Goal: Task Accomplishment & Management: Manage account settings

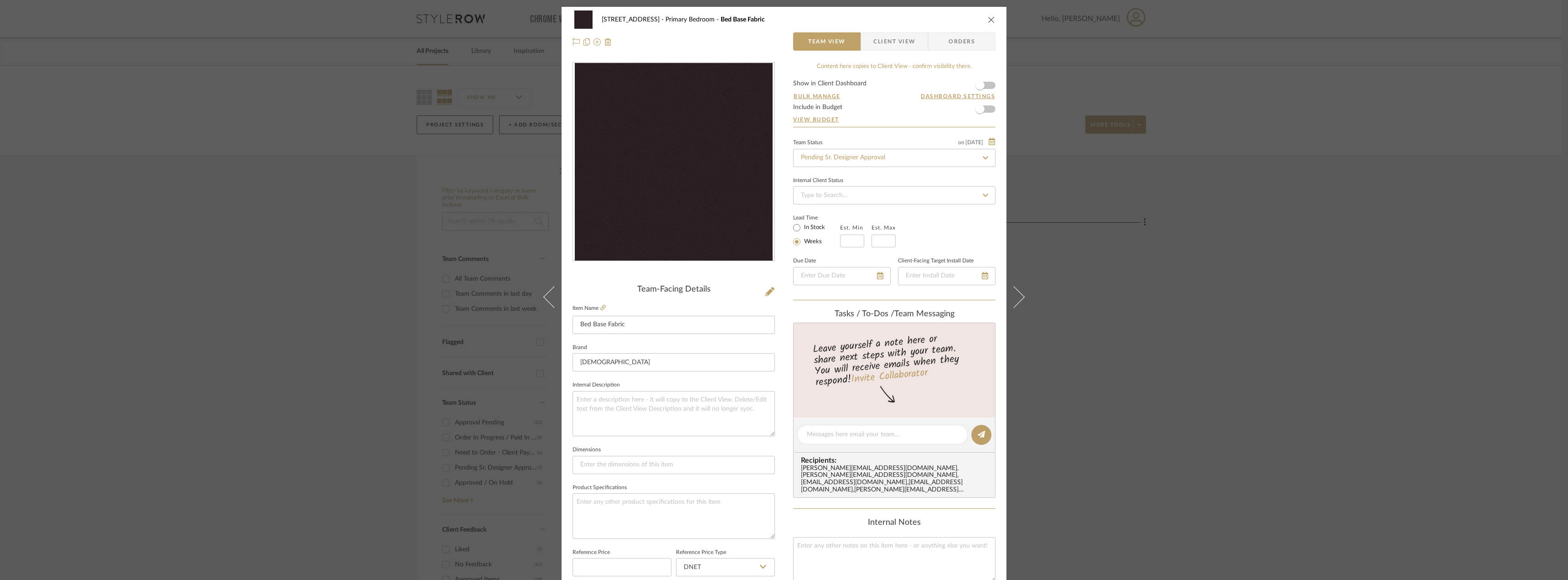
click at [885, 41] on span "Client View" at bounding box center [893, 42] width 42 height 19
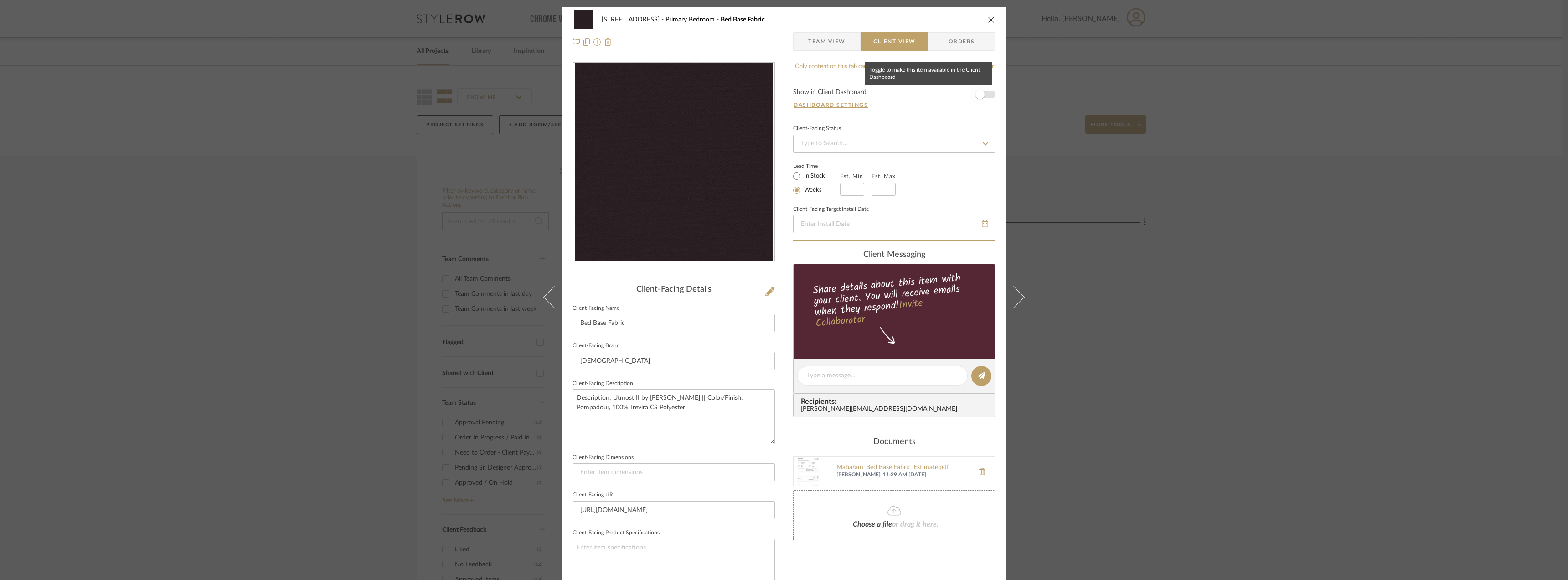
click at [985, 90] on span "button" at bounding box center [979, 94] width 20 height 20
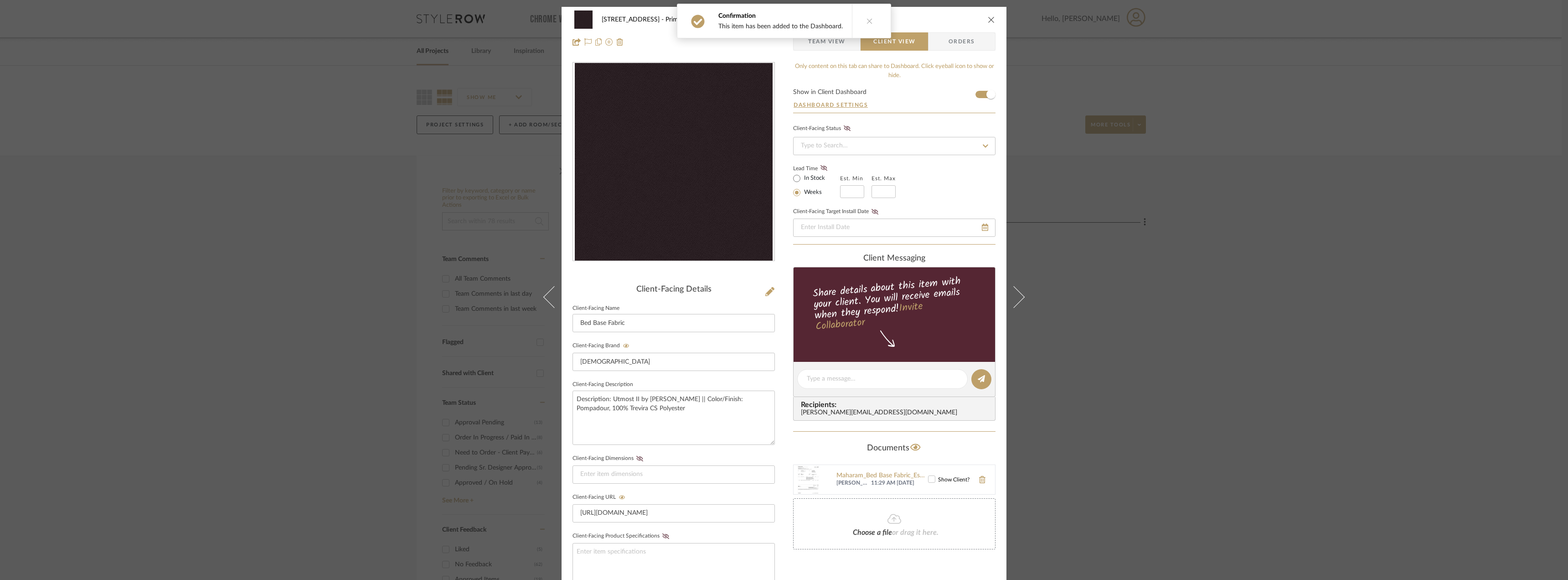
click at [820, 175] on label "In Stock" at bounding box center [814, 177] width 23 height 8
click at [802, 175] on input "In Stock" at bounding box center [797, 178] width 11 height 11
radio input "true"
click at [823, 167] on icon at bounding box center [824, 168] width 7 height 5
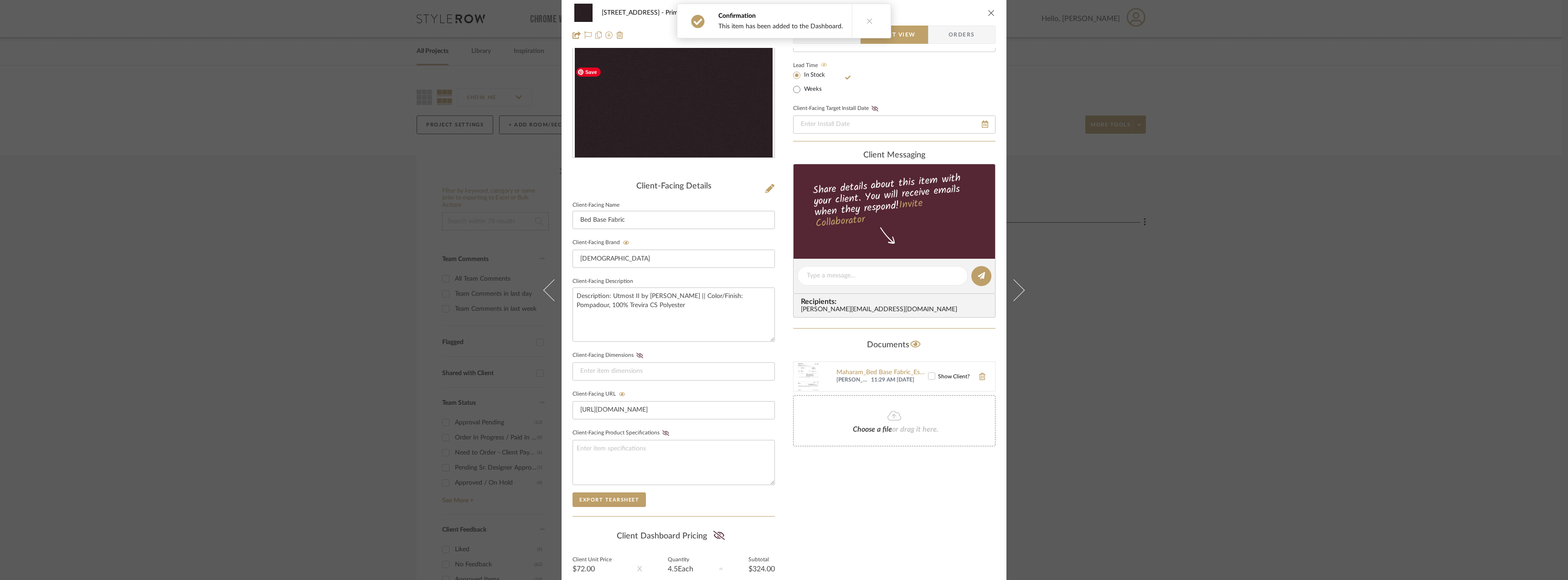
scroll to position [186, 0]
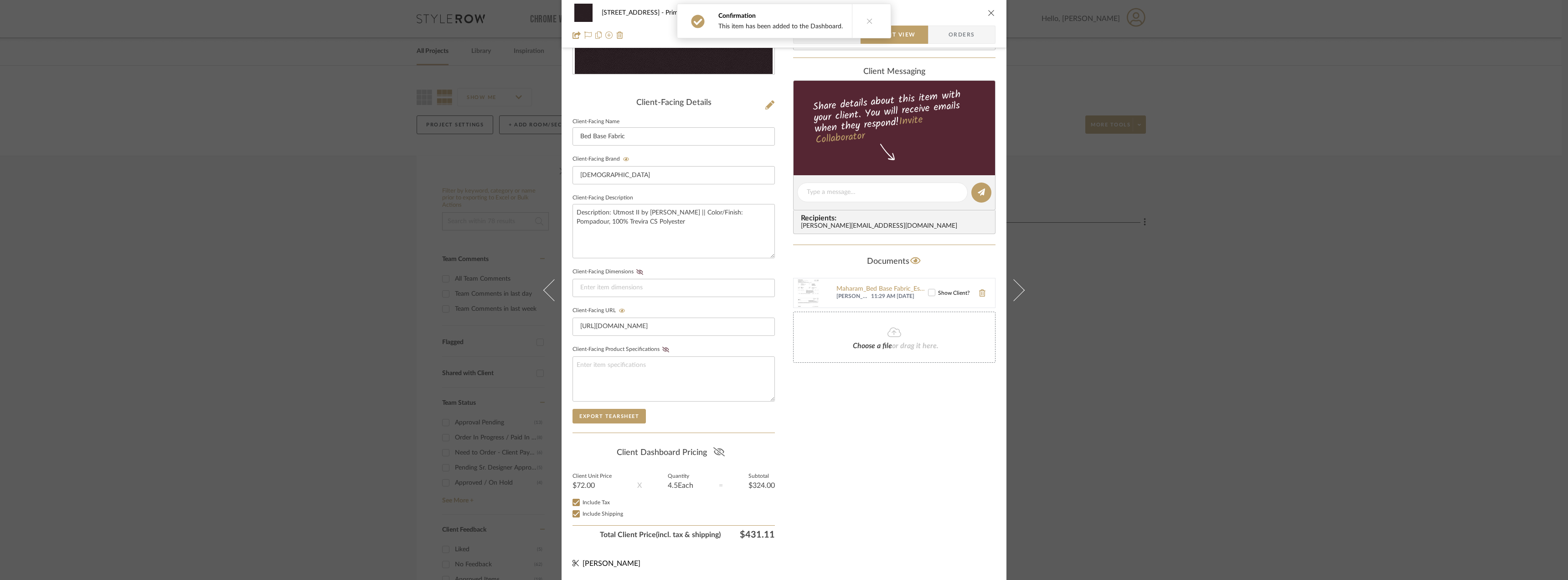
click at [714, 457] on fa-icon at bounding box center [719, 451] width 12 height 13
click at [820, 452] on div "Only content on this tab can share to Dashboard. Click eyeball icon to show or …" at bounding box center [894, 209] width 202 height 668
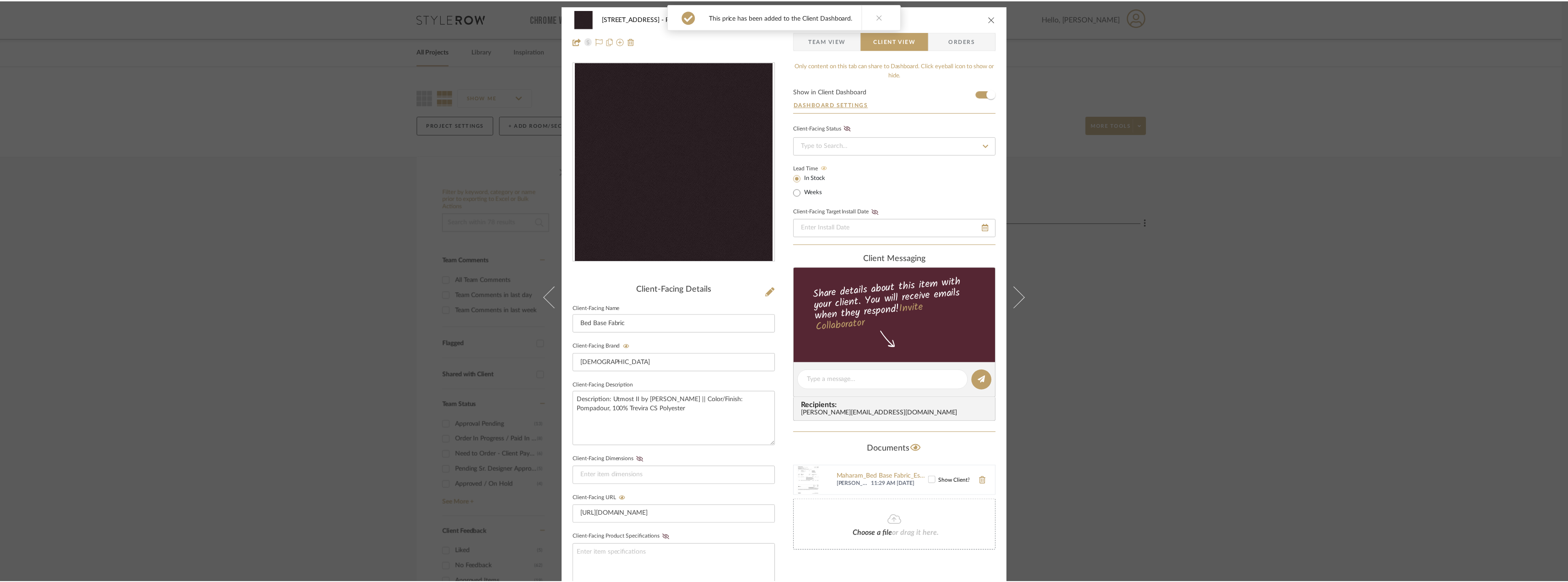
scroll to position [0, 0]
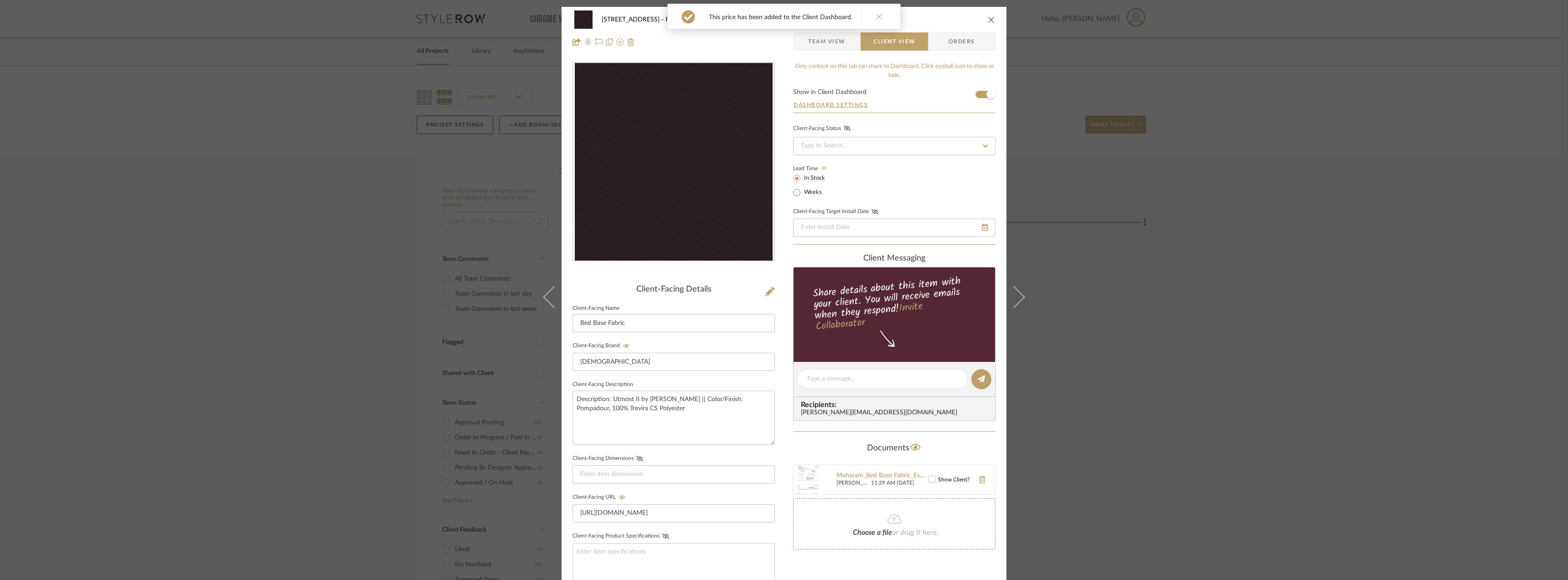
click at [831, 45] on span "Team View" at bounding box center [827, 42] width 37 height 19
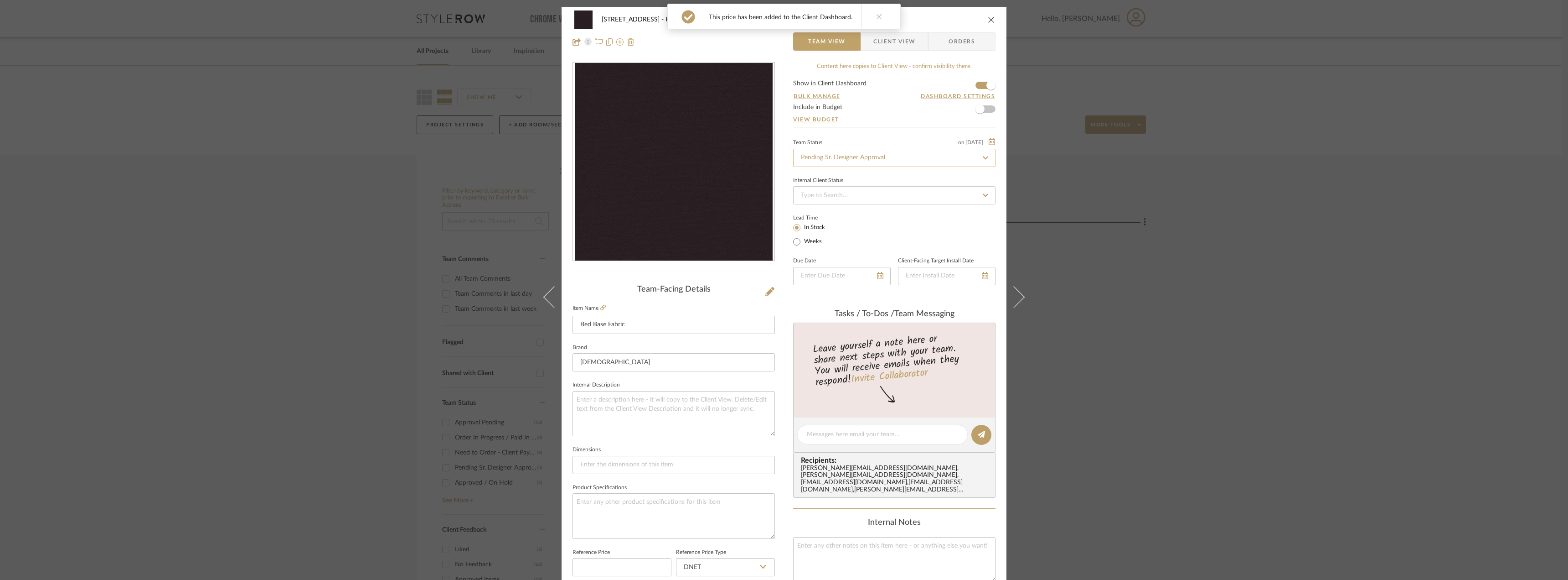
click at [840, 154] on input "Pending Sr. Designer Approval" at bounding box center [894, 158] width 202 height 19
click at [840, 199] on div "Approval Pending" at bounding box center [891, 206] width 201 height 23
type input "Approval Pending"
click at [1136, 223] on div "24080 - [STREET_ADDRESS] Primary Bedroom Bed Base Fabric Team View Client View …" at bounding box center [784, 290] width 1568 height 580
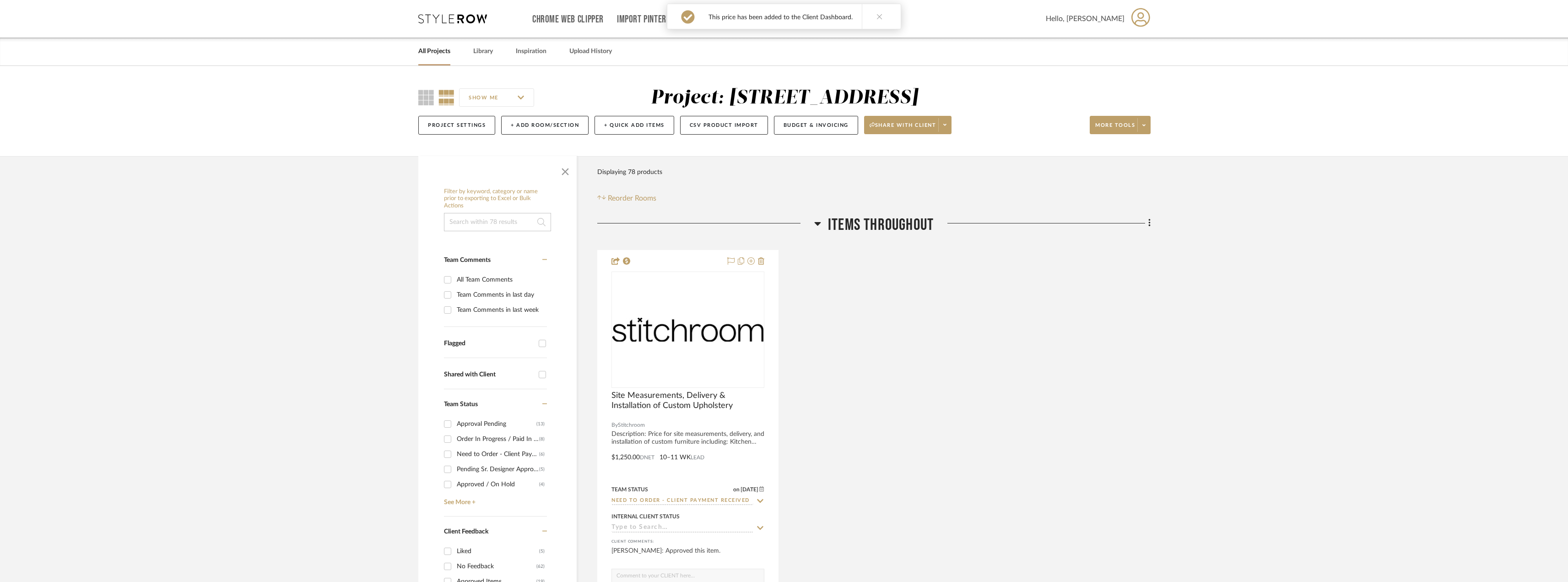
type input "Approval Pending"
